Goal: Find specific page/section: Find specific page/section

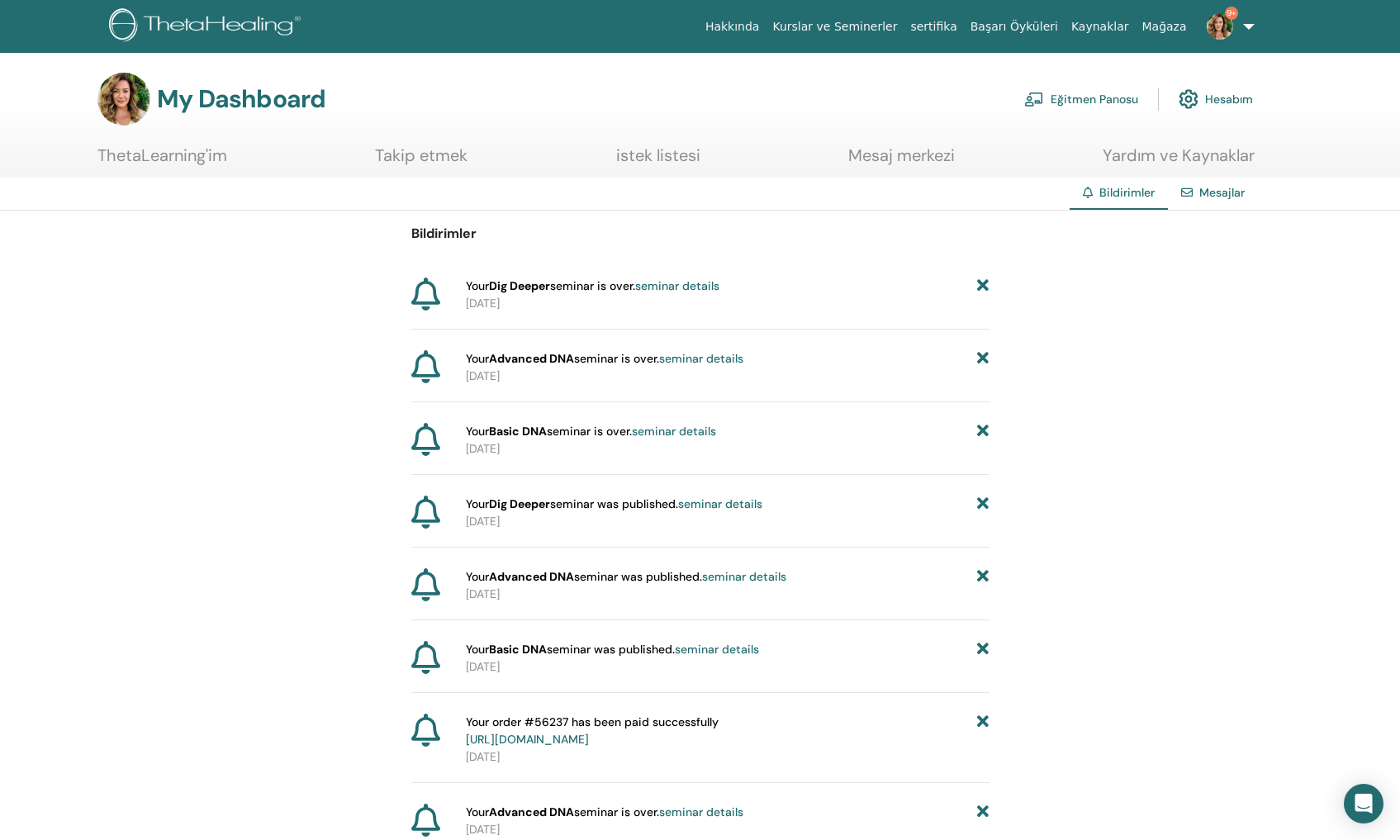
click at [1225, 20] on img at bounding box center [1219, 26] width 27 height 27
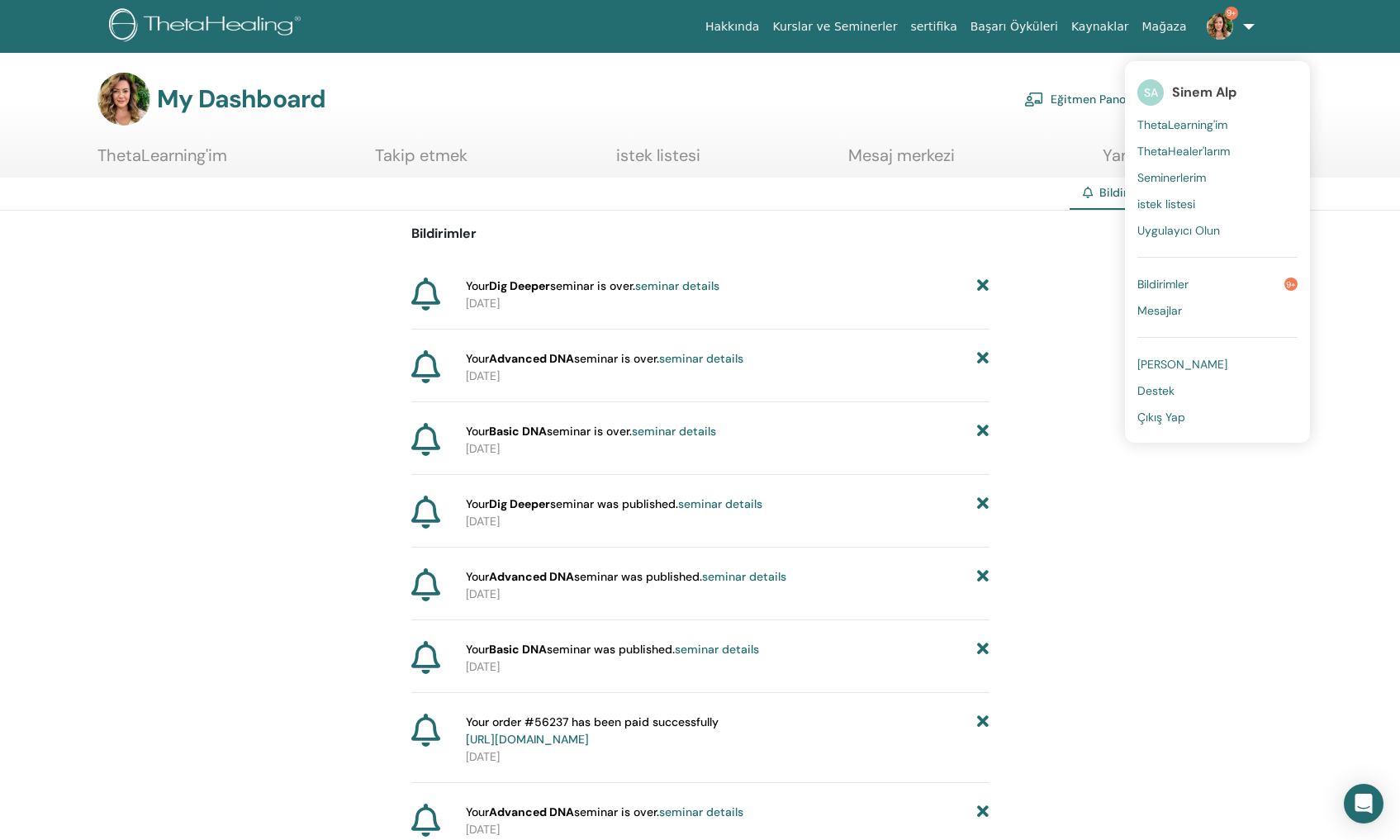
click at [1202, 275] on link "Bildirimler 9+" at bounding box center [1216, 284] width 160 height 27
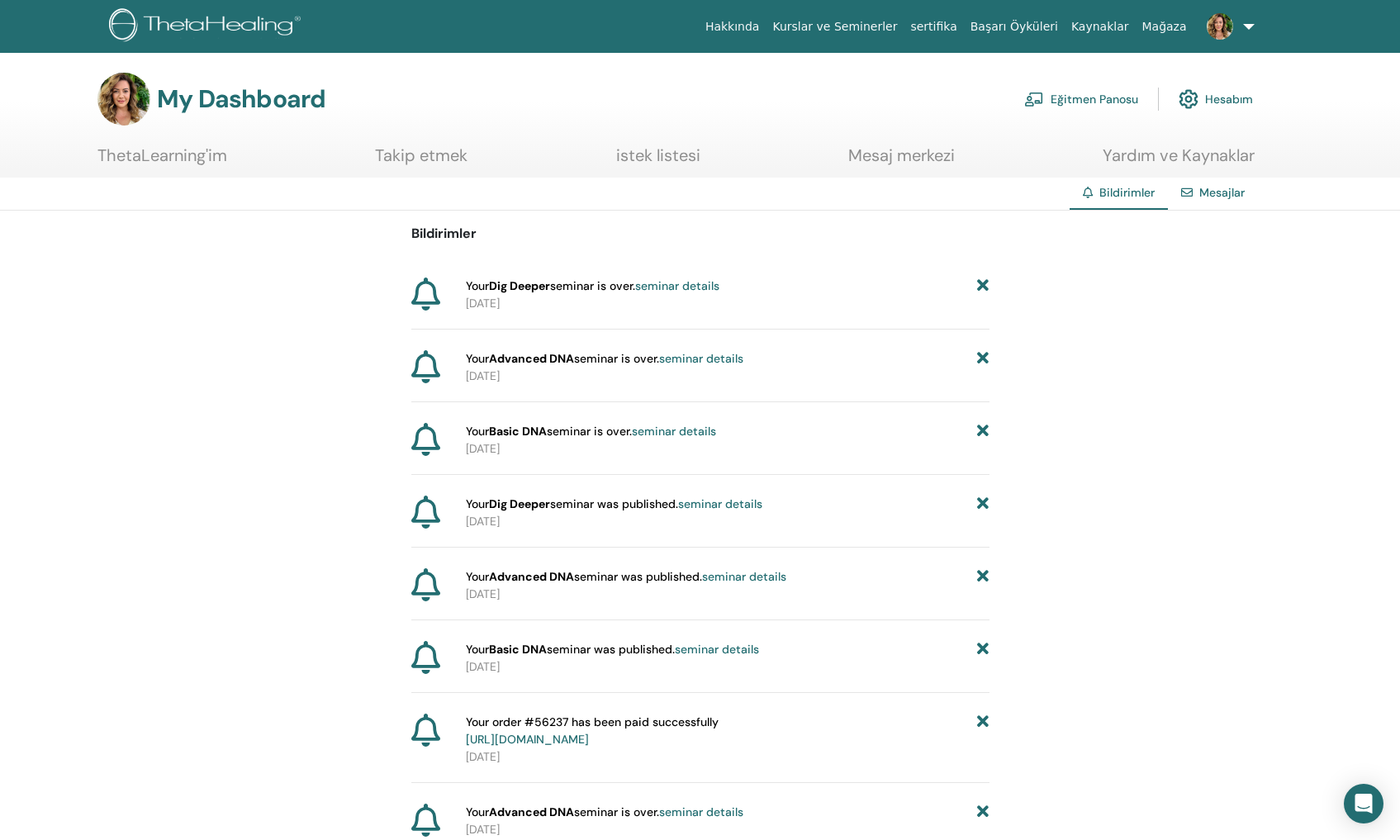
click at [1247, 24] on link at bounding box center [1227, 26] width 68 height 53
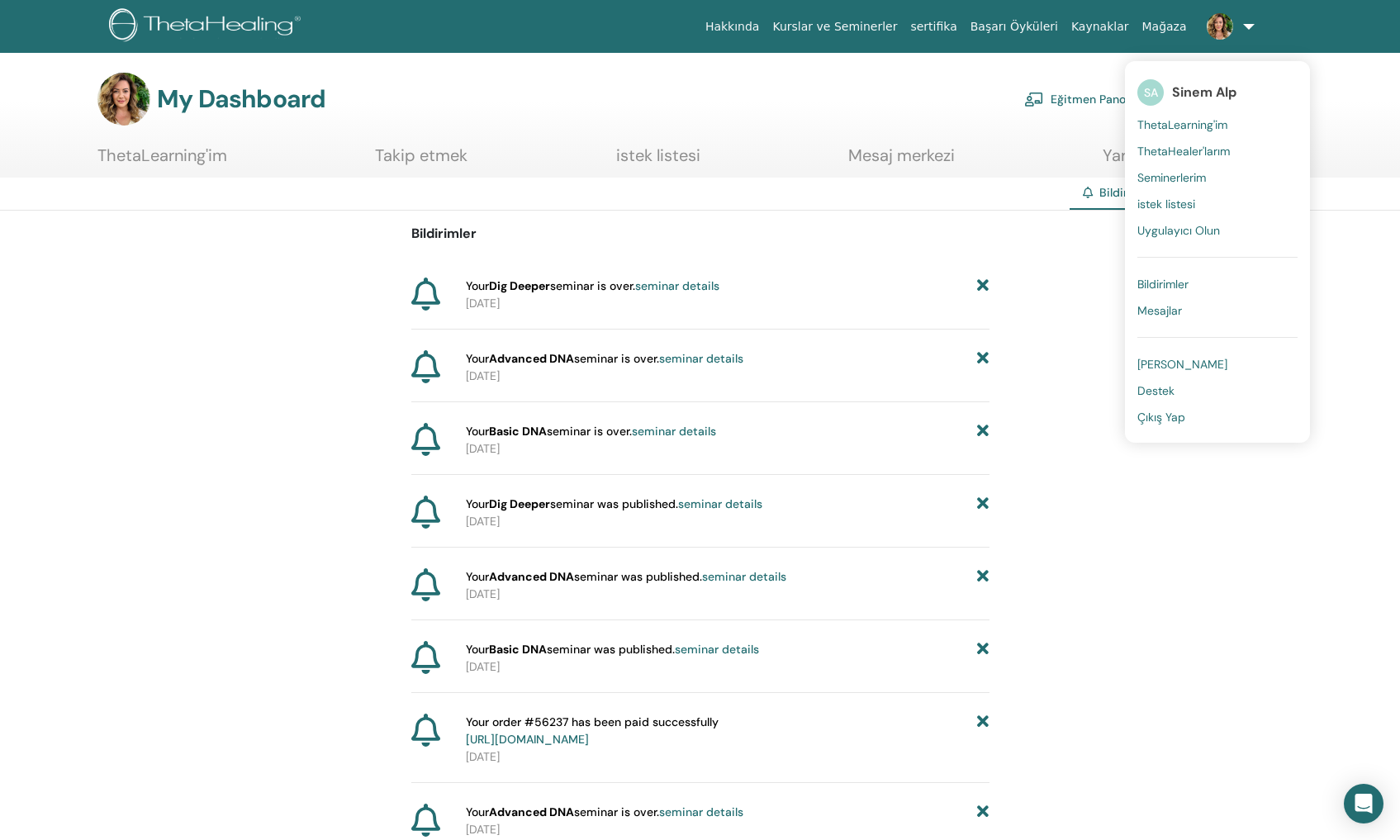
click at [1196, 177] on span "Seminerlerim" at bounding box center [1171, 177] width 69 height 15
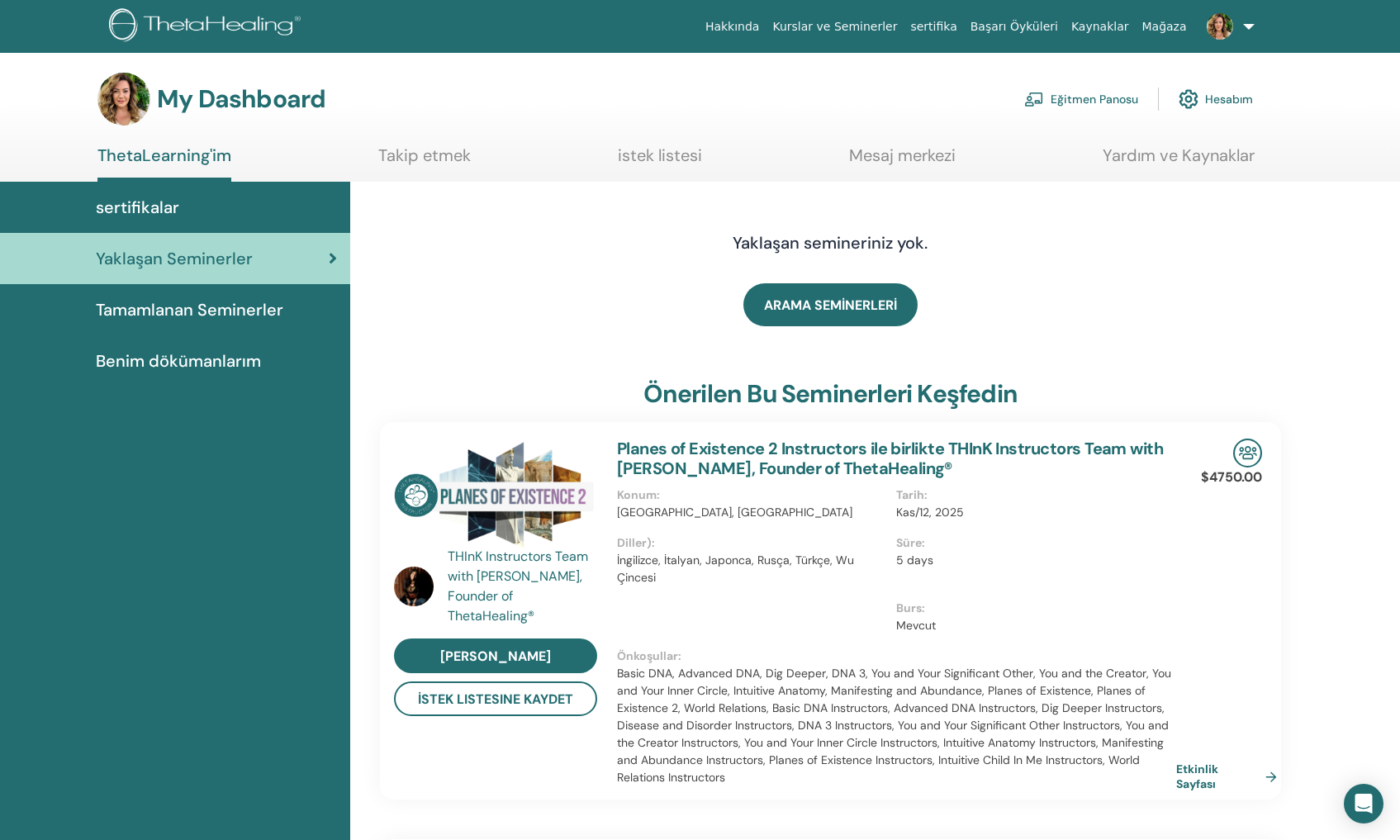
click at [1247, 21] on link at bounding box center [1227, 26] width 68 height 53
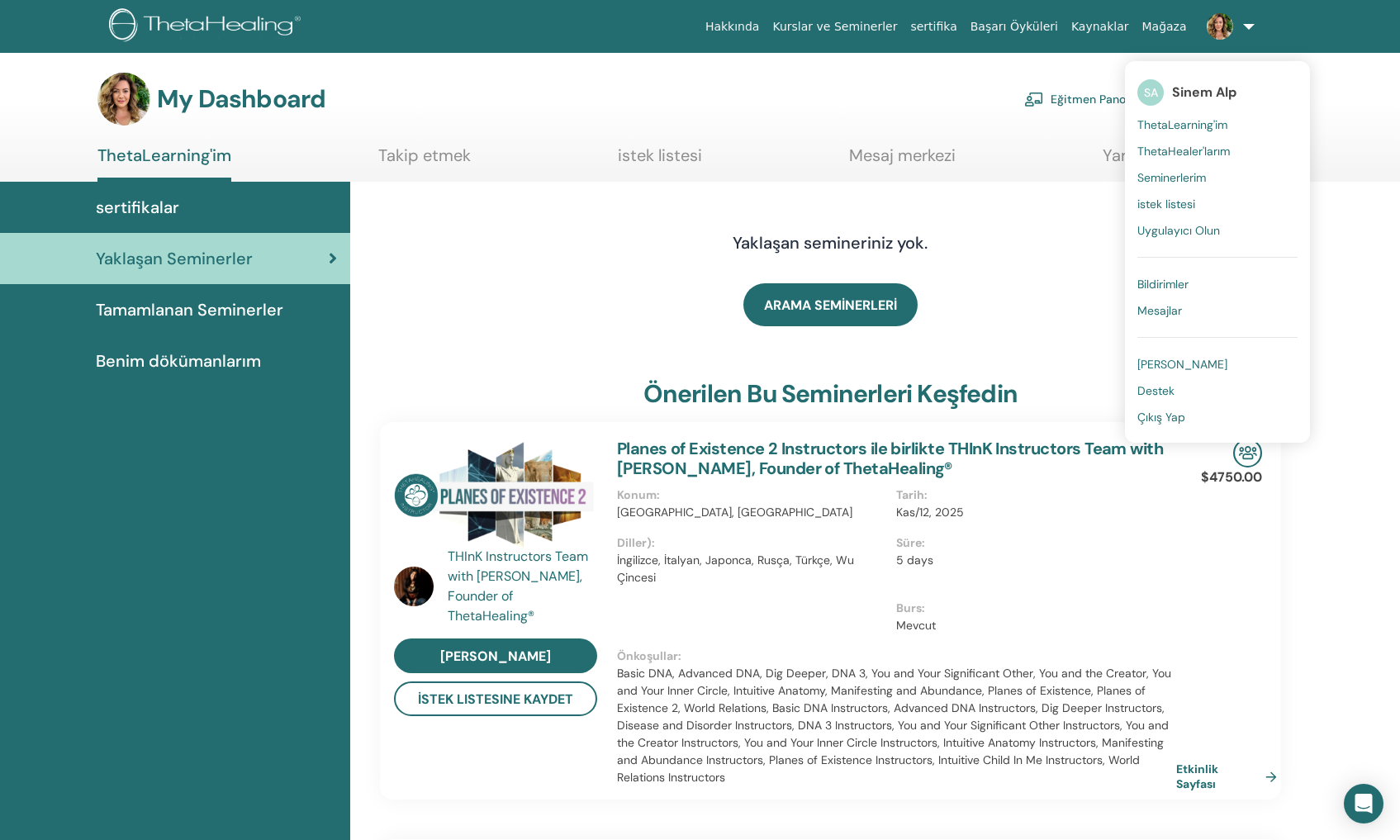
click at [674, 52] on div "Hakkında Kurslar ve [DEMOGRAPHIC_DATA] sertifika Başarı Öyküleri Kaynaklar [GEO…" at bounding box center [815, 26] width 991 height 53
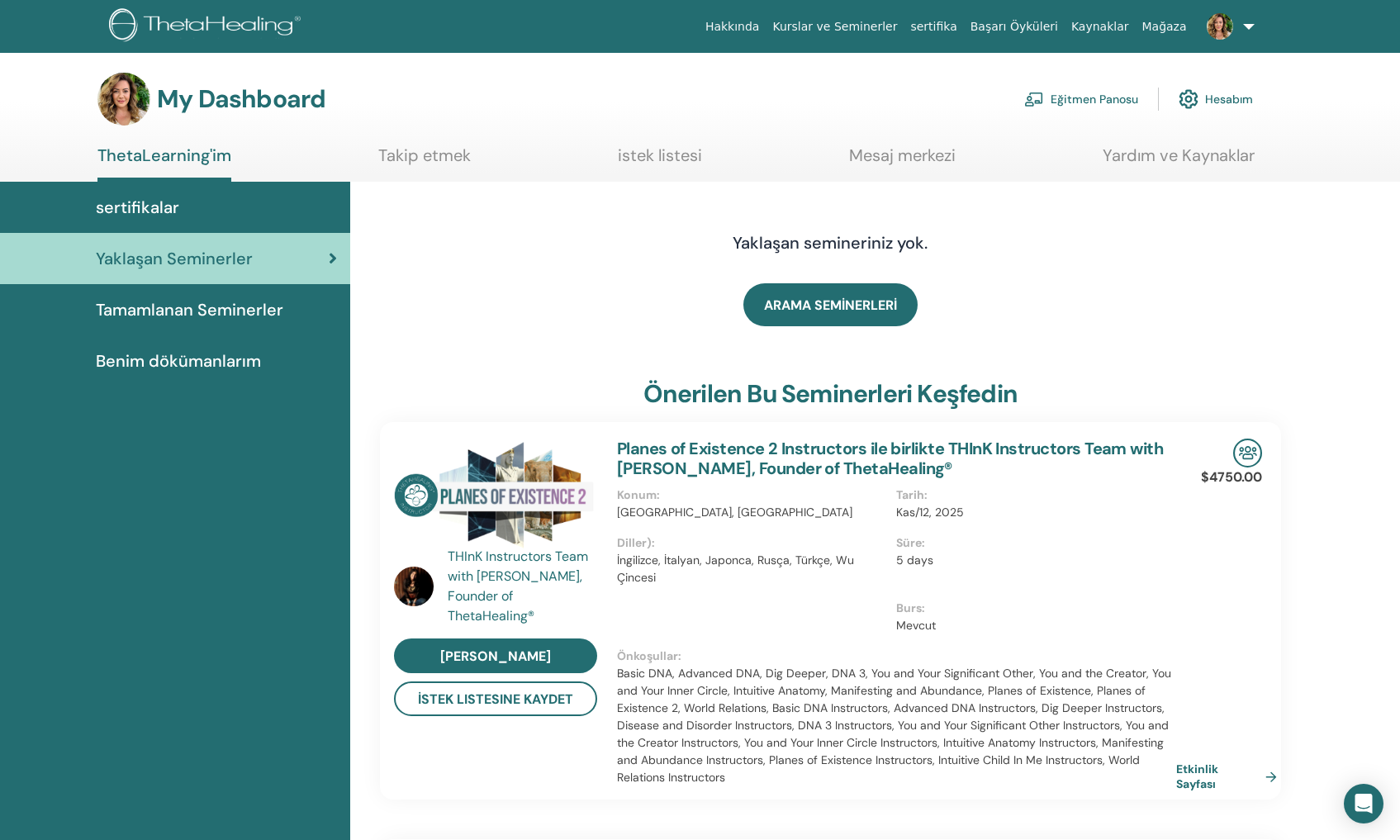
click at [1086, 95] on link "Eğitmen Panosu" at bounding box center [1080, 99] width 114 height 37
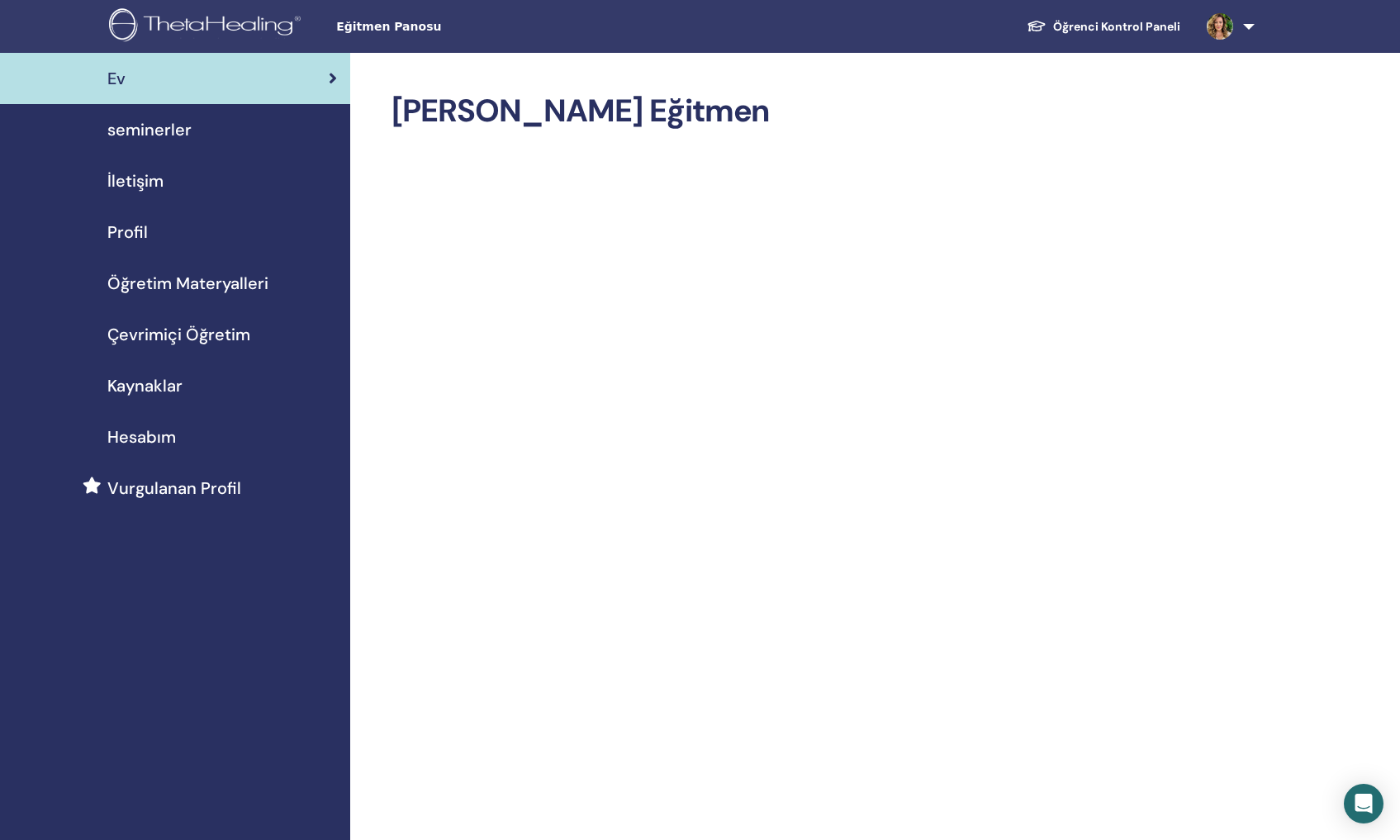
click at [170, 125] on span "seminerler" at bounding box center [149, 129] width 84 height 25
